Goal: Register for event/course

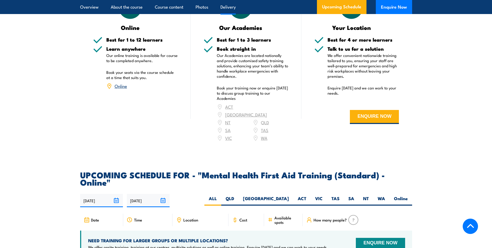
scroll to position [986, 0]
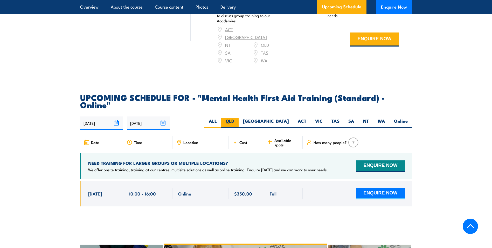
click at [239, 118] on label "QLD" at bounding box center [229, 123] width 17 height 10
click at [238, 118] on input "QLD" at bounding box center [235, 119] width 3 height 3
radio input "true"
click at [117, 116] on input "22/09/2025" at bounding box center [101, 122] width 43 height 13
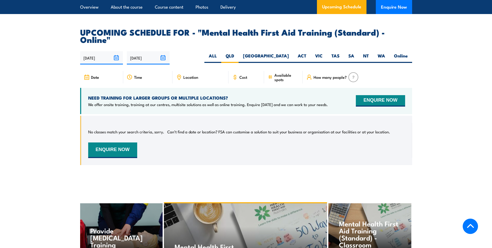
scroll to position [1040, 0]
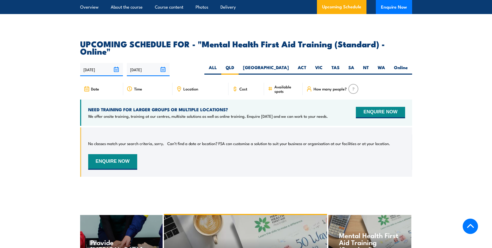
click at [98, 86] on span "Date" at bounding box center [95, 88] width 8 height 4
click at [139, 86] on span "Time" at bounding box center [138, 88] width 8 height 4
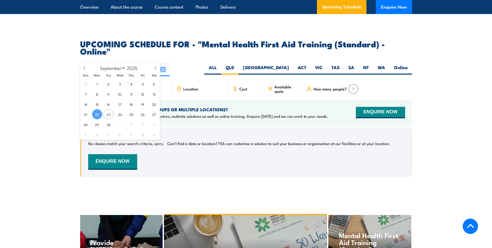
click at [116, 63] on input "22/09/2025" at bounding box center [101, 69] width 43 height 13
click at [339, 142] on div "No classes match your search criteria, sorry. Can’t find a date or location? FS…" at bounding box center [246, 151] width 317 height 35
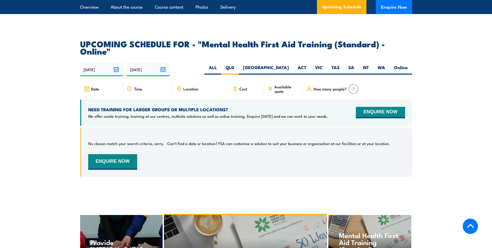
click at [113, 63] on input "22/09/2025" at bounding box center [101, 69] width 43 height 13
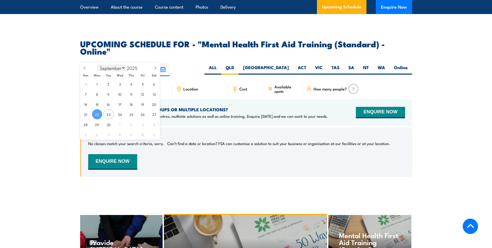
click at [124, 67] on select "January February March April May June July August September October November De…" at bounding box center [111, 67] width 28 height 7
select select "9"
click at [98, 64] on select "January February March April May June July August September October November De…" at bounding box center [111, 67] width 28 height 7
click at [96, 105] on span "13" at bounding box center [97, 104] width 10 height 10
type input "[DATE]"
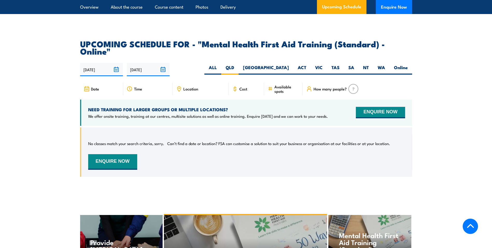
click at [164, 63] on input "[DATE]" at bounding box center [148, 69] width 43 height 13
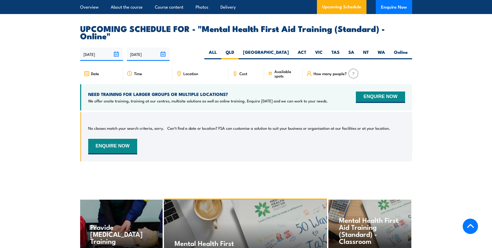
scroll to position [1066, 0]
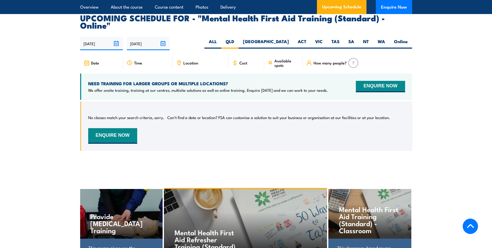
click at [160, 37] on input "[DATE]" at bounding box center [148, 43] width 43 height 13
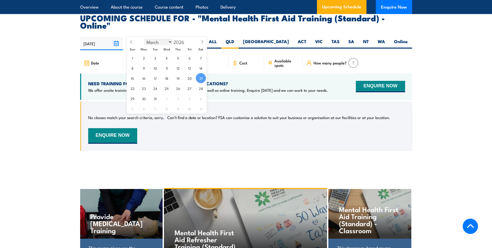
click at [166, 42] on select "January February March April May June July August September October November De…" at bounding box center [158, 41] width 28 height 7
select select "10"
click at [144, 38] on select "January February March April May June July August September October November De…" at bounding box center [158, 41] width 28 height 7
click at [187, 43] on span at bounding box center [188, 43] width 4 height 3
type input "2025"
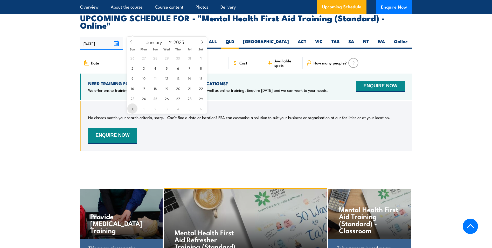
click at [131, 106] on span "30" at bounding box center [132, 108] width 10 height 10
type input "[DATE]"
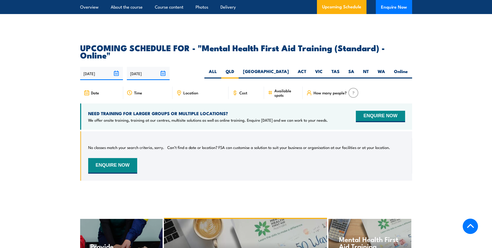
scroll to position [1066, 0]
